Goal: Navigation & Orientation: Find specific page/section

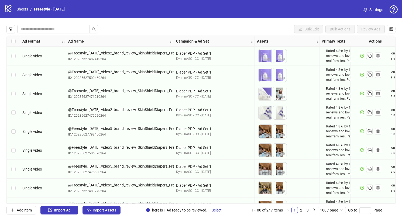
click at [7, 8] on icon "logo/logo-mobile" at bounding box center [8, 8] width 8 height 8
click at [29, 8] on ol "Sheets / Freestyle - [DATE]" at bounding box center [41, 9] width 48 height 6
click at [24, 9] on link "Sheets" at bounding box center [22, 9] width 13 height 6
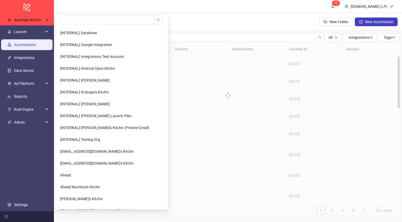
click at [80, 15] on Kitchn-popup "[INTERNAL] Datalover [INTERNAL] Google Integration [INTERNAL] Integrations Test…" at bounding box center [111, 112] width 113 height 195
click at [80, 17] on input "search" at bounding box center [107, 20] width 94 height 9
type input "*****"
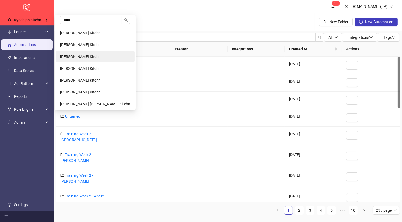
click at [88, 56] on span "David Deonarine's Kitchn" at bounding box center [80, 56] width 40 height 4
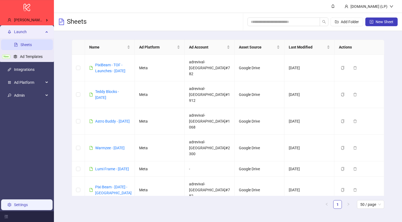
click at [28, 207] on link "Settings" at bounding box center [21, 205] width 14 height 4
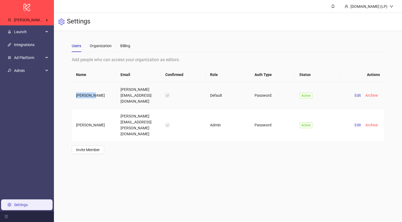
drag, startPoint x: 94, startPoint y: 93, endPoint x: 76, endPoint y: 92, distance: 18.6
click at [76, 92] on td "Charmaine Yap" at bounding box center [94, 95] width 45 height 27
drag, startPoint x: 137, startPoint y: 117, endPoint x: 120, endPoint y: 112, distance: 17.0
click at [120, 112] on td "david.deonarine@icloud.com" at bounding box center [138, 125] width 45 height 32
copy td "david.deonarine@icloud.com"
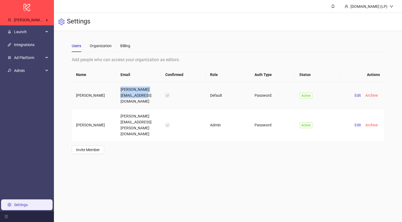
drag, startPoint x: 138, startPoint y: 97, endPoint x: 121, endPoint y: 91, distance: 18.3
click at [121, 91] on td "charmaine.ty.yap@gmail.com" at bounding box center [138, 95] width 45 height 27
copy td "charmaine.ty.yap@gmail.com"
click at [129, 88] on td "charmaine.ty.yap@gmail.com" at bounding box center [138, 95] width 45 height 27
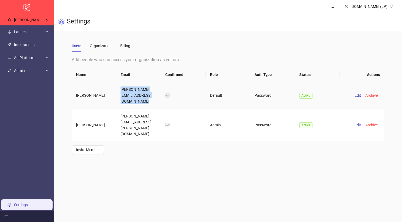
click at [129, 88] on td "charmaine.ty.yap@gmail.com" at bounding box center [138, 95] width 45 height 27
drag, startPoint x: 108, startPoint y: 93, endPoint x: 66, endPoint y: 97, distance: 42.2
click at [66, 97] on div "Users Organization Billing Add people who can access your organization as edito…" at bounding box center [228, 97] width 348 height 132
copy table "Charmaine Yap"
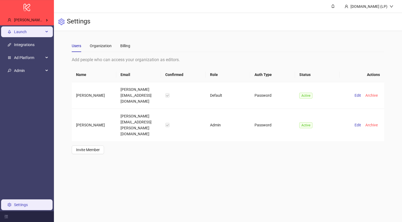
click at [24, 35] on span "Launch" at bounding box center [29, 31] width 30 height 11
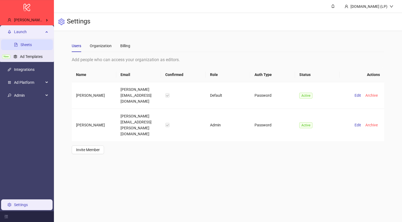
click at [24, 43] on link "Sheets" at bounding box center [25, 45] width 11 height 4
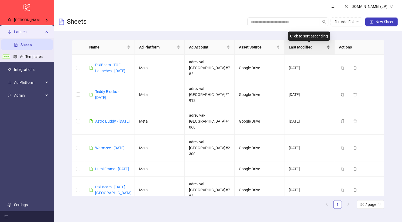
click at [293, 47] on span "Last Modified" at bounding box center [307, 47] width 37 height 6
click at [100, 68] on link "PixiBeam - TOF - Launches - October 14" at bounding box center [110, 68] width 30 height 10
